Goal: Transaction & Acquisition: Subscribe to service/newsletter

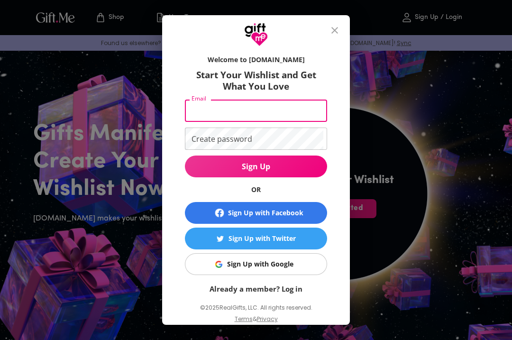
type input "[EMAIL_ADDRESS][DOMAIN_NAME]"
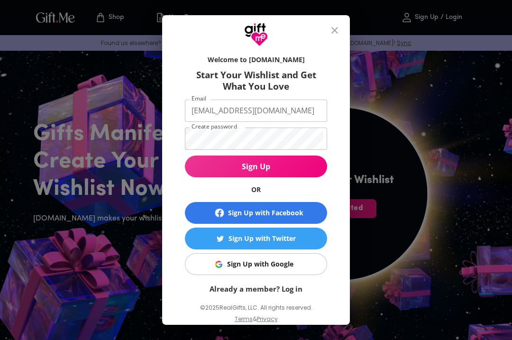
click at [296, 166] on span "Sign Up" at bounding box center [256, 166] width 142 height 10
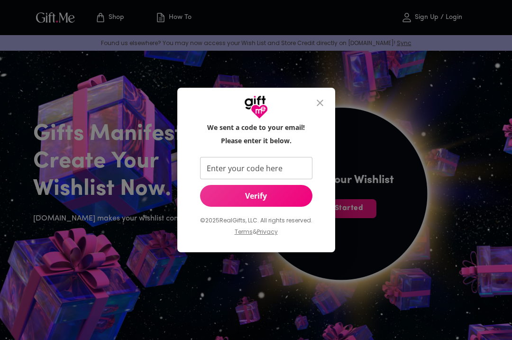
click at [216, 169] on input "Enter your code here" at bounding box center [254, 168] width 109 height 22
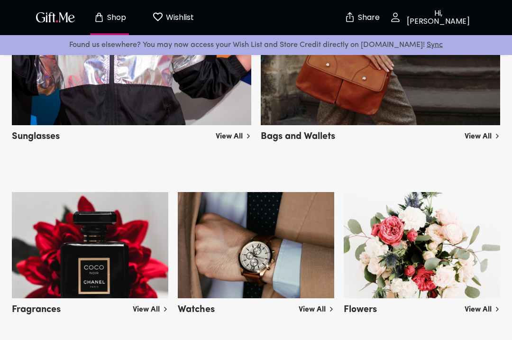
scroll to position [699, 0]
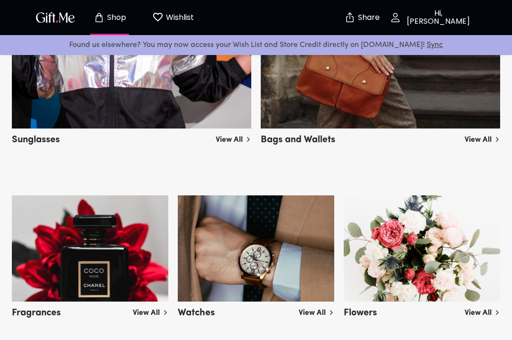
click at [316, 272] on img at bounding box center [256, 248] width 156 height 106
